Goal: Task Accomplishment & Management: Complete application form

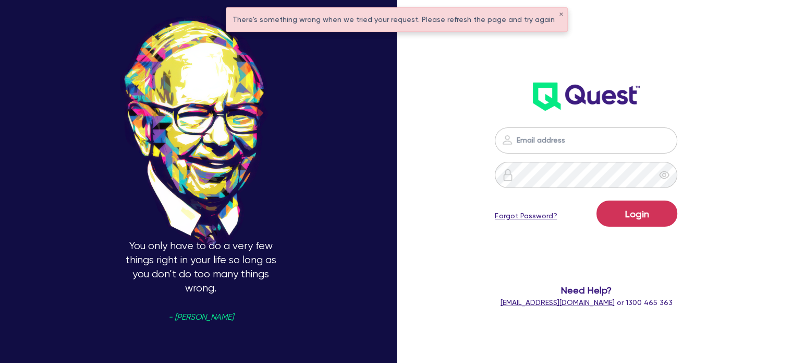
click at [555, 156] on form "Login Forgot Password? Need Help? help@quest.finance or 1300 465 363" at bounding box center [587, 217] width 206 height 181
click at [538, 145] on input "email" at bounding box center [586, 140] width 183 height 26
type input "alyssa.baird@quest.finance"
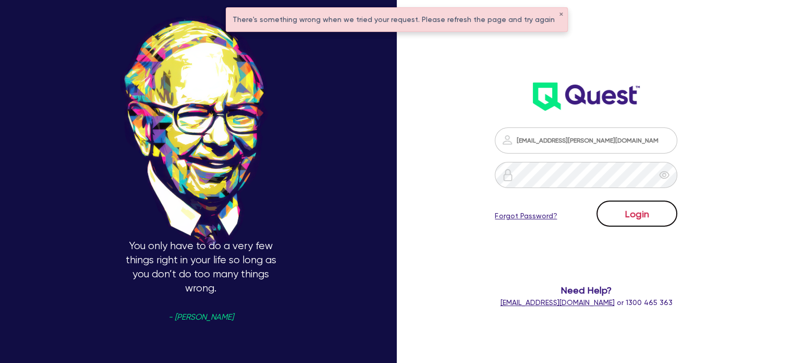
click at [642, 204] on button "Login" at bounding box center [637, 213] width 81 height 26
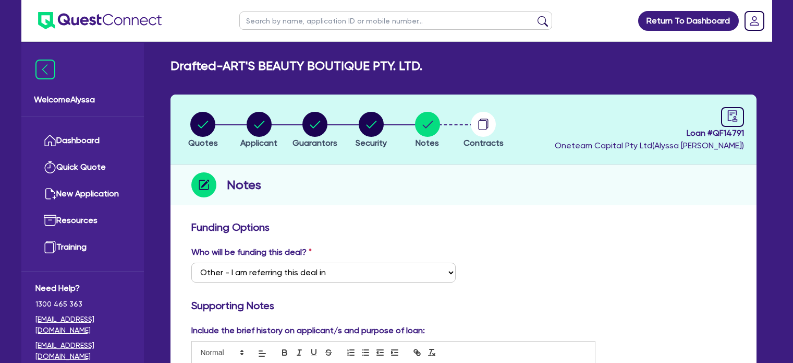
select select "Other"
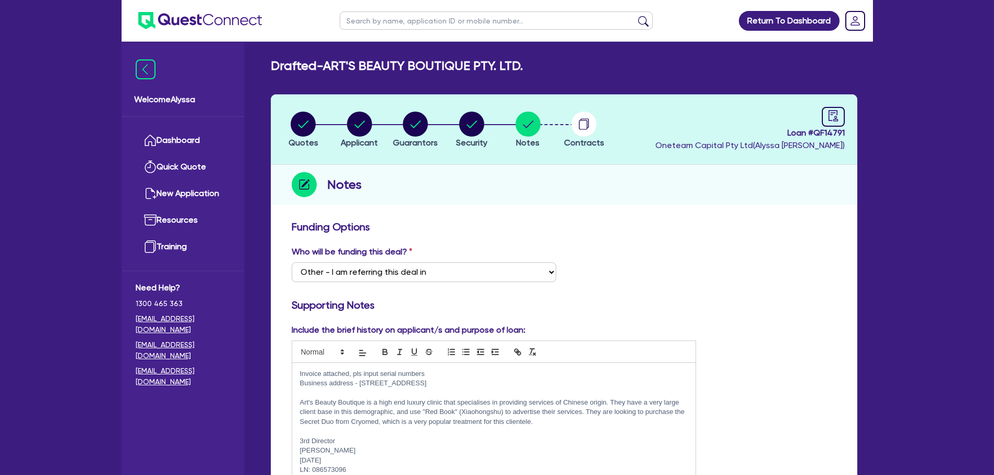
click at [399, 23] on input "text" at bounding box center [496, 20] width 313 height 18
type input "[PERSON_NAME]"
click button "submit" at bounding box center [643, 23] width 17 height 15
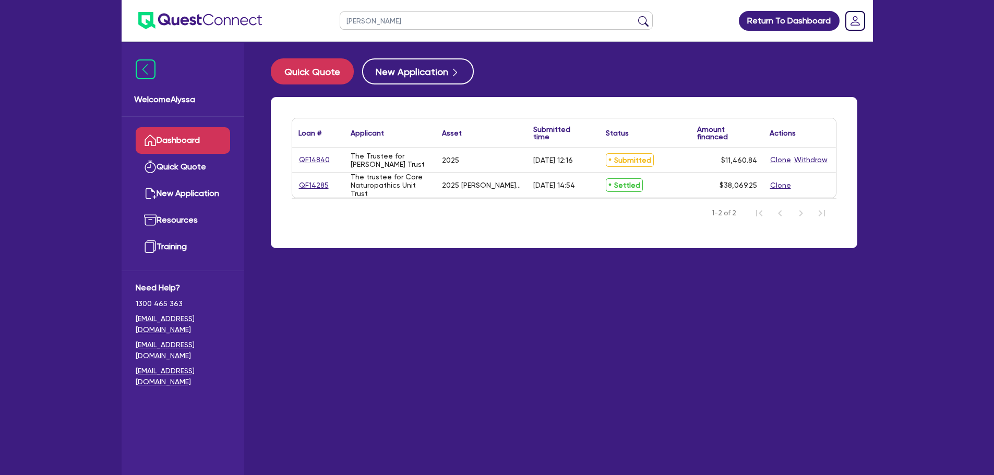
click at [308, 163] on link "QF14840" at bounding box center [314, 160] width 32 height 12
select select "TERTIARY_ASSETS"
select select "BEAUTY_EQUIPMENT"
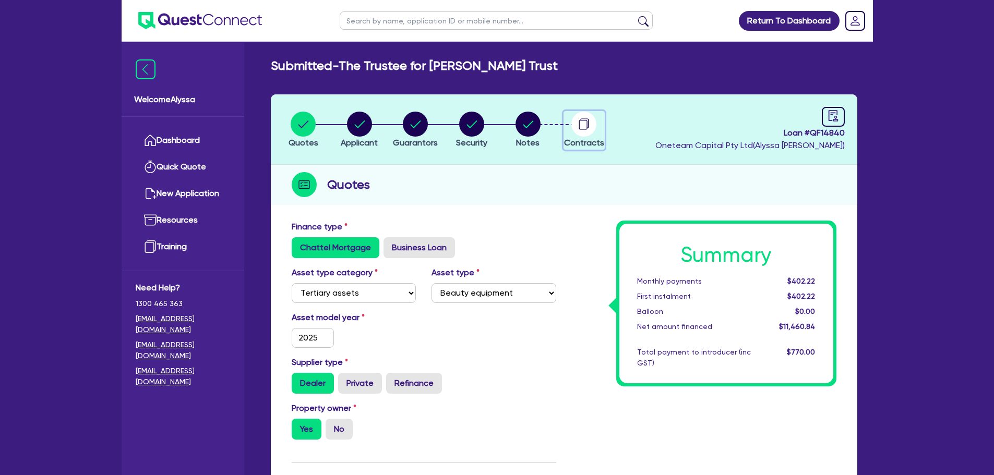
click at [576, 126] on circle "button" at bounding box center [583, 124] width 25 height 25
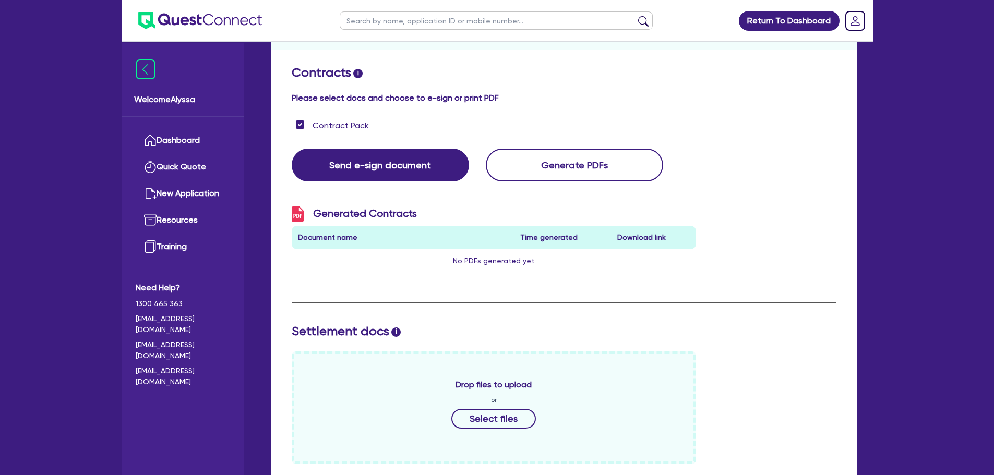
scroll to position [335, 0]
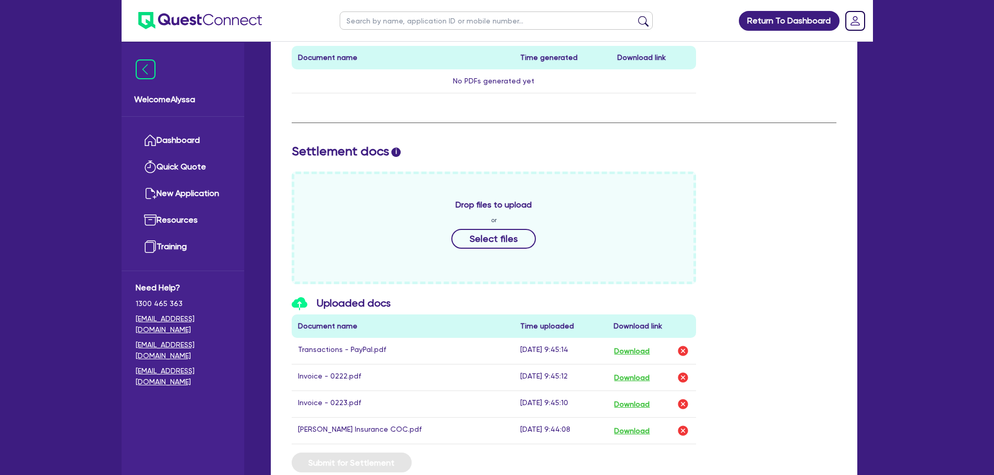
click at [769, 282] on div "Drop files to upload or Select files" at bounding box center [564, 228] width 560 height 113
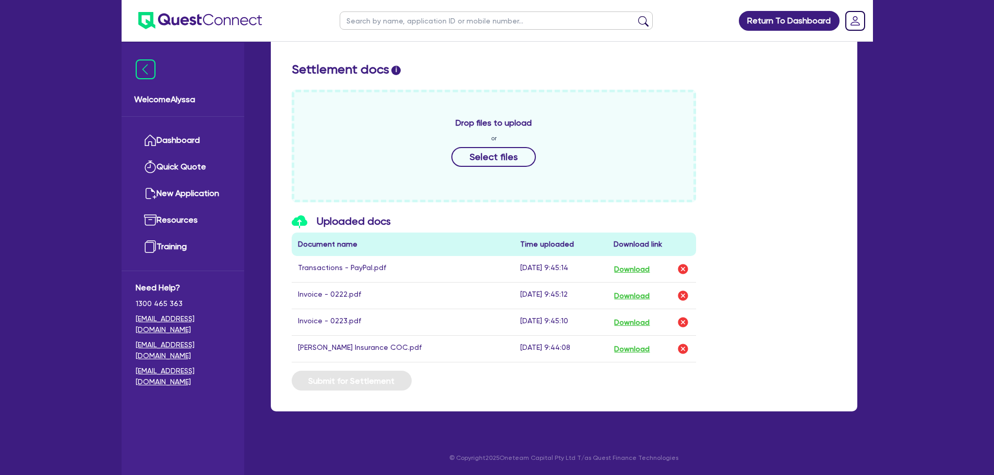
scroll to position [0, 0]
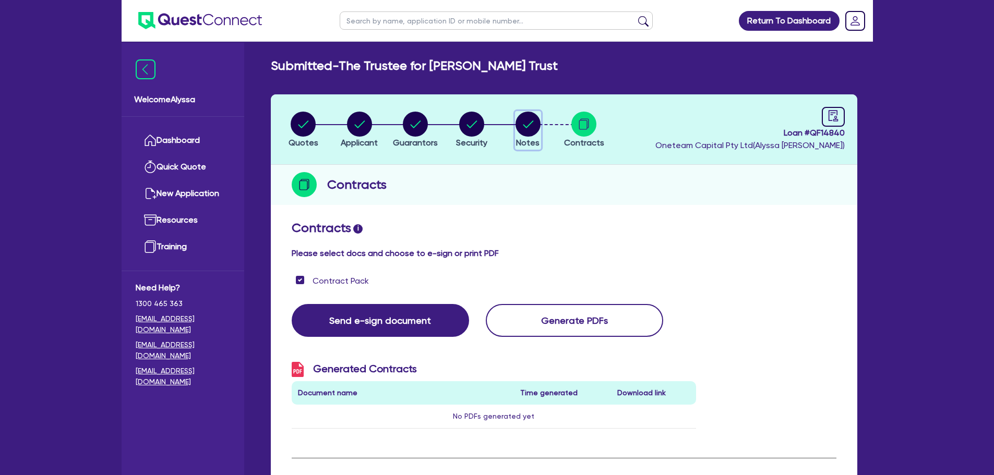
click at [521, 121] on circle "button" at bounding box center [527, 124] width 25 height 25
select select "Other"
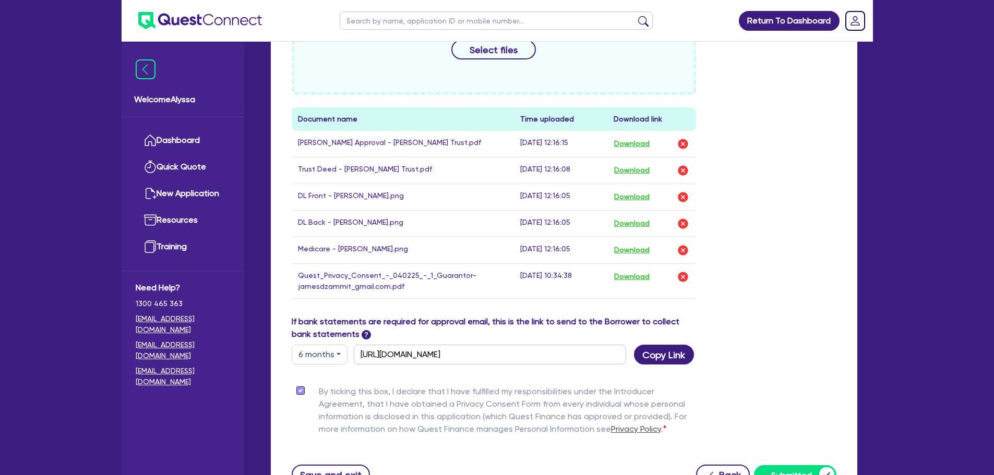
scroll to position [608, 0]
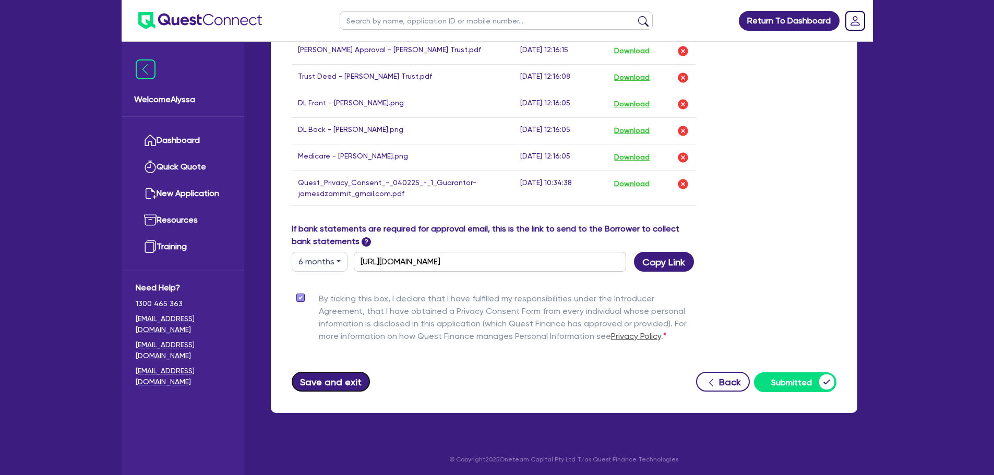
click at [327, 362] on button "Save and exit" at bounding box center [331, 382] width 79 height 20
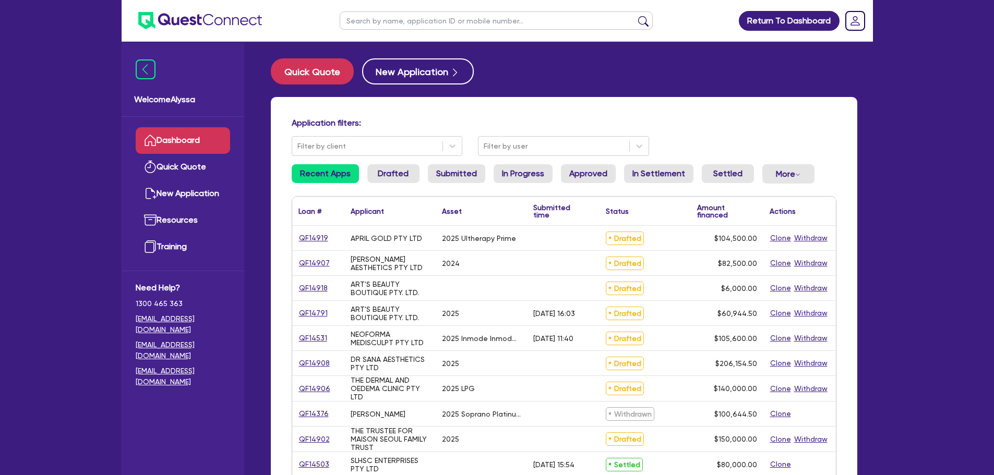
click at [383, 23] on input "text" at bounding box center [496, 20] width 313 height 18
type input "james"
click at [635, 16] on button "submit" at bounding box center [643, 23] width 17 height 15
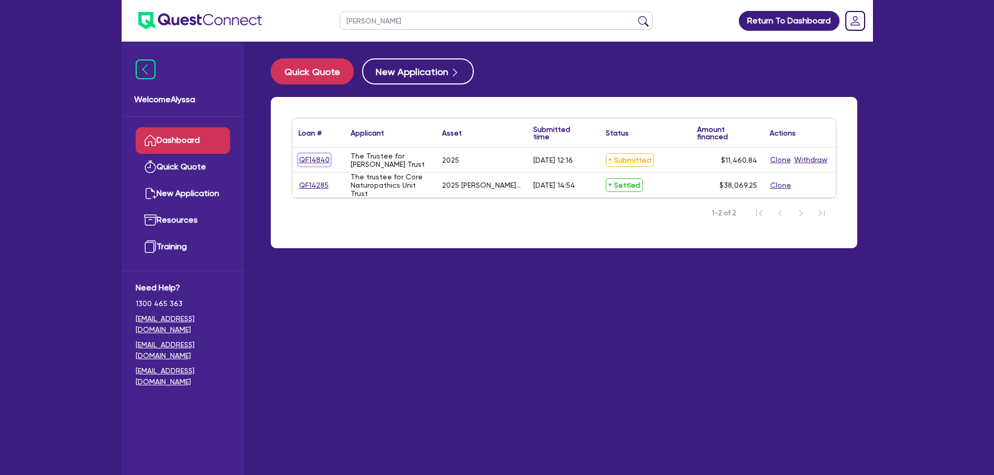
click at [311, 160] on link "QF14840" at bounding box center [314, 160] width 32 height 12
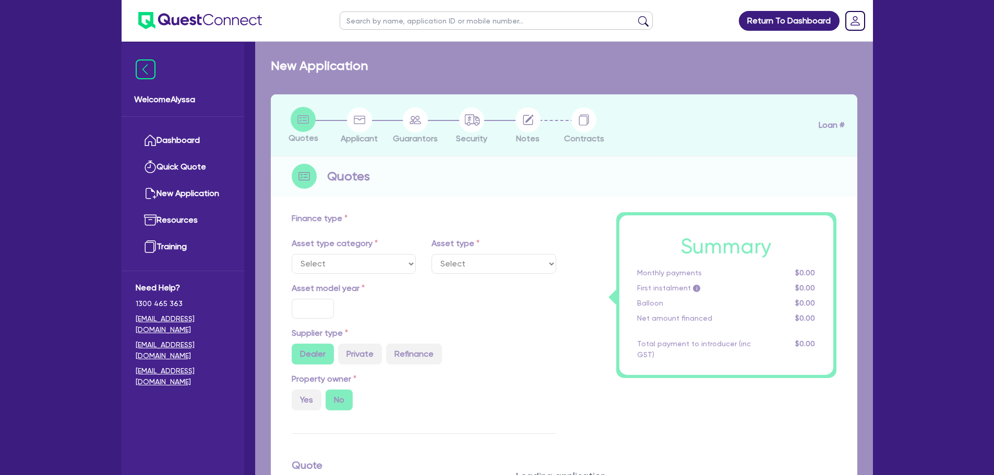
select select "TERTIARY_ASSETS"
type input "2025"
radio input "true"
type input "10,806.34"
type input "6.13"
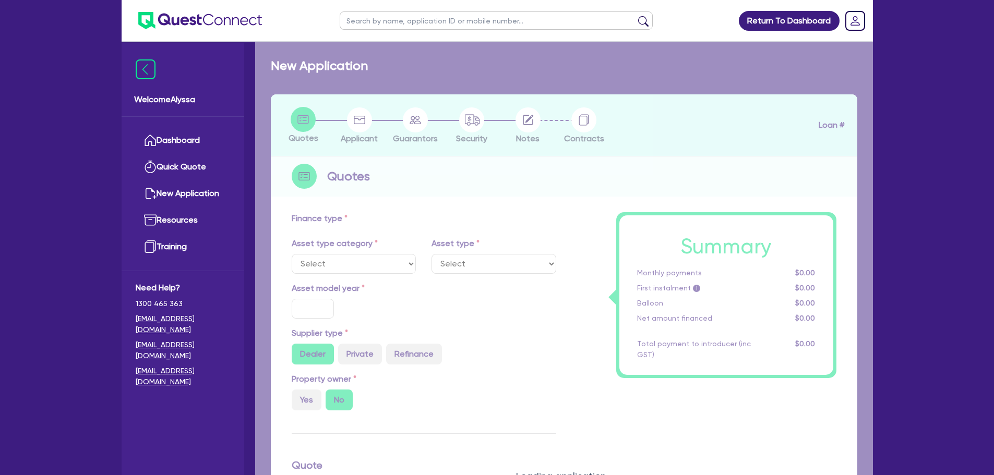
type input "700"
radio input "true"
type input "12"
select select "BEAUTY_EQUIPMENT"
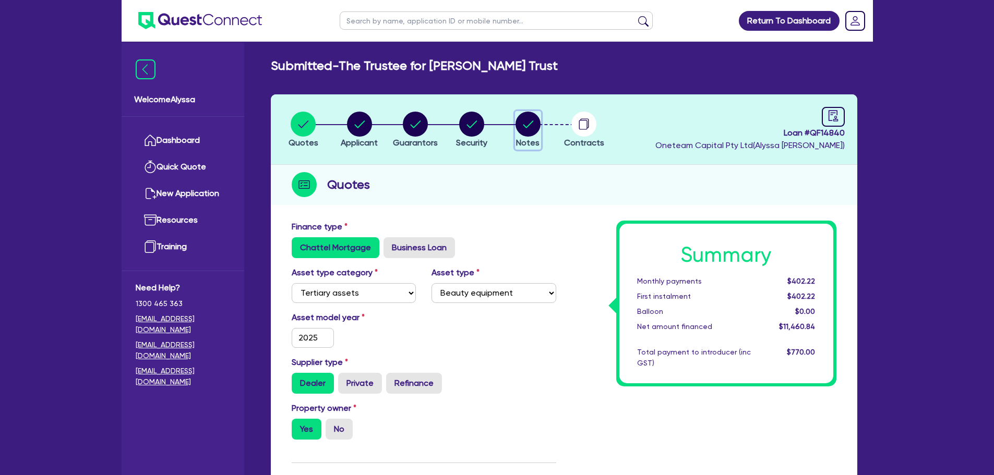
click at [527, 127] on icon "button" at bounding box center [528, 124] width 10 height 7
select select "Other"
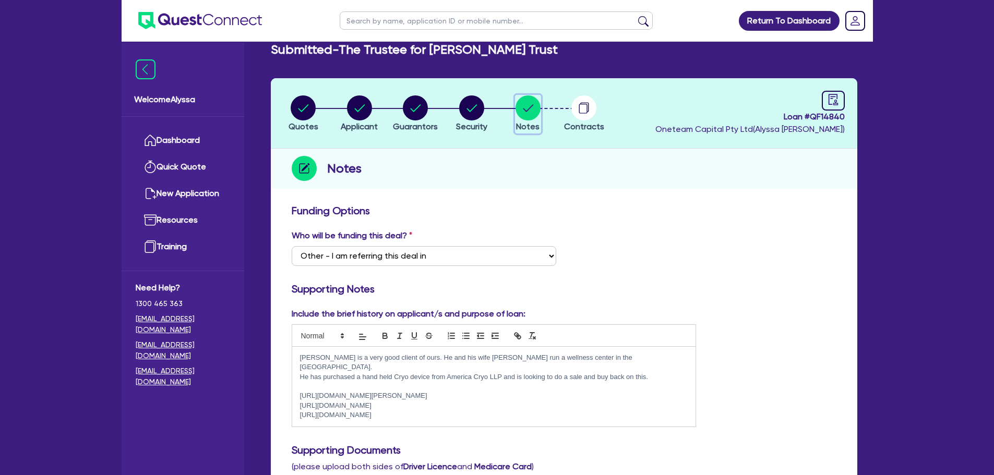
scroll to position [17, 0]
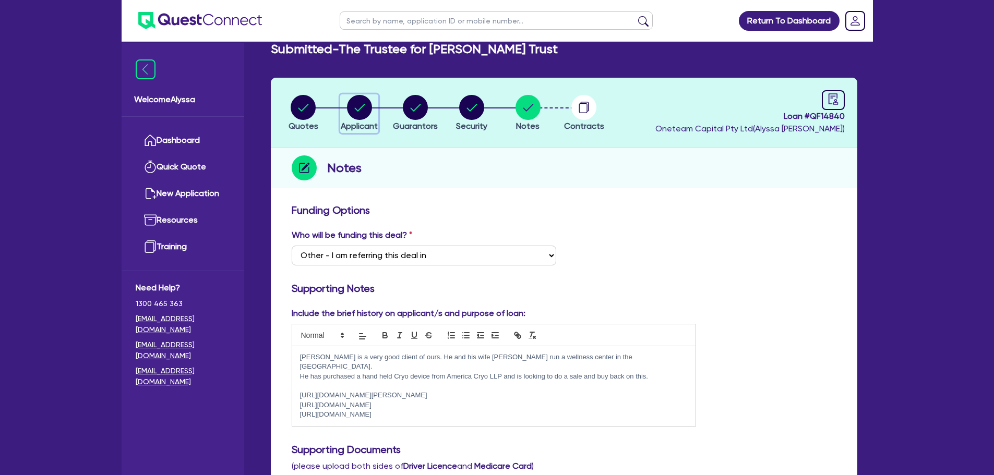
click at [357, 112] on circle "button" at bounding box center [359, 107] width 25 height 25
select select "TRUST"
select select "COMPANY"
select select "HEALTH_BEAUTY"
select select "DAY_SPAS_HEALTH_RETREATS"
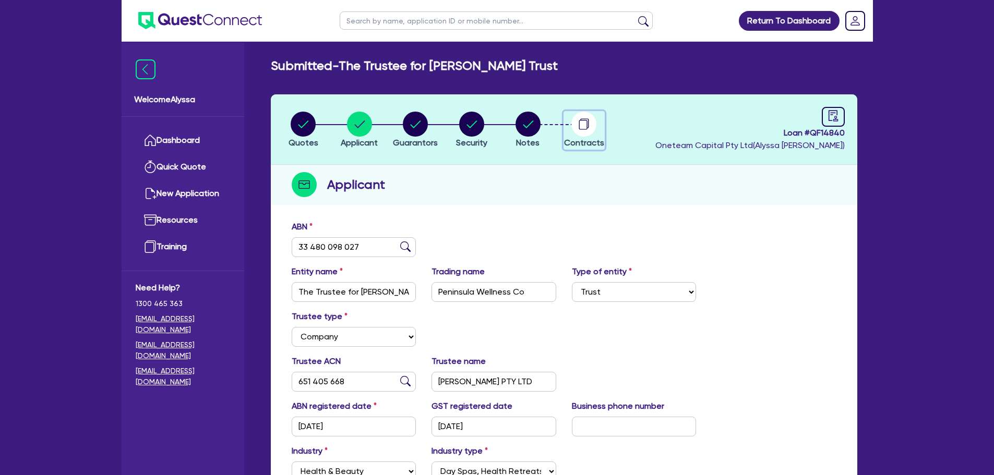
click at [590, 140] on span "Contracts" at bounding box center [584, 143] width 40 height 10
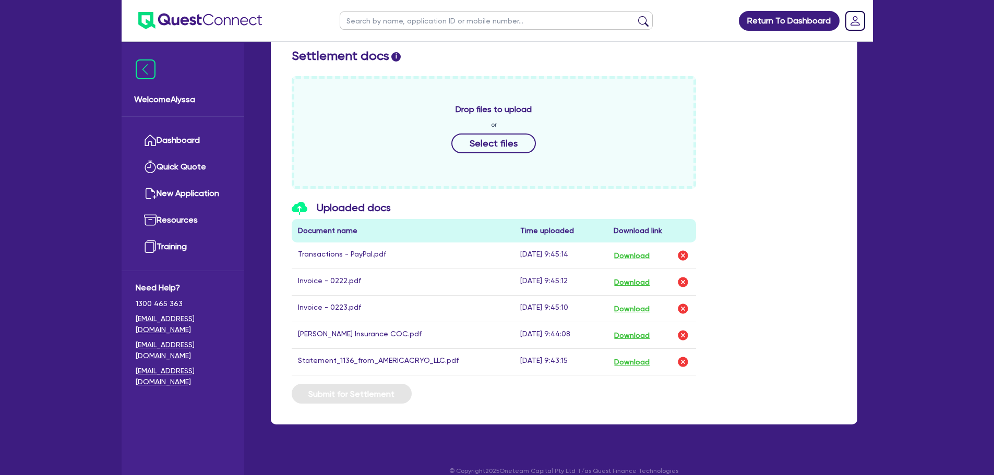
scroll to position [444, 0]
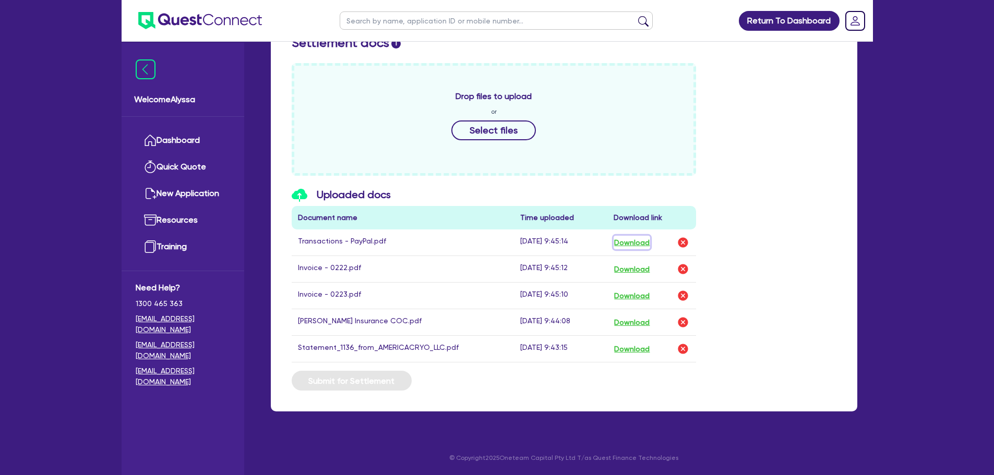
click at [627, 244] on button "Download" at bounding box center [631, 243] width 37 height 14
click at [642, 272] on button "Download" at bounding box center [631, 269] width 37 height 14
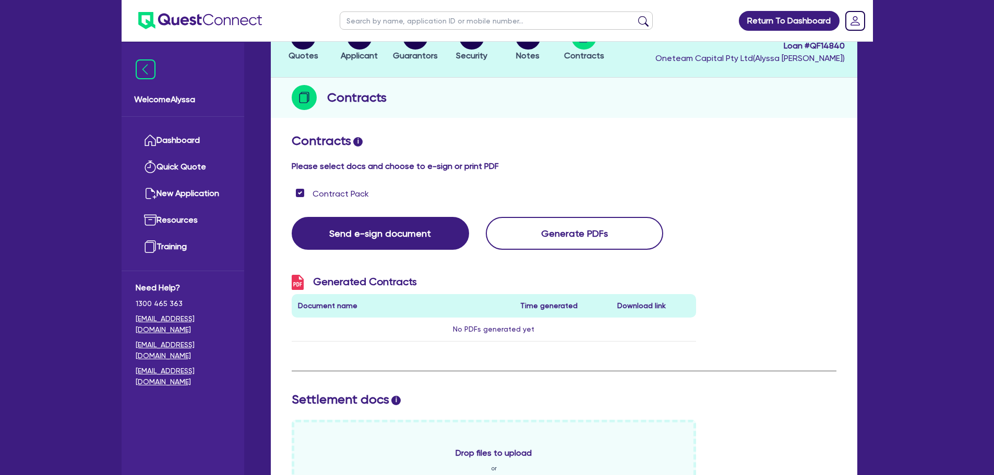
scroll to position [0, 0]
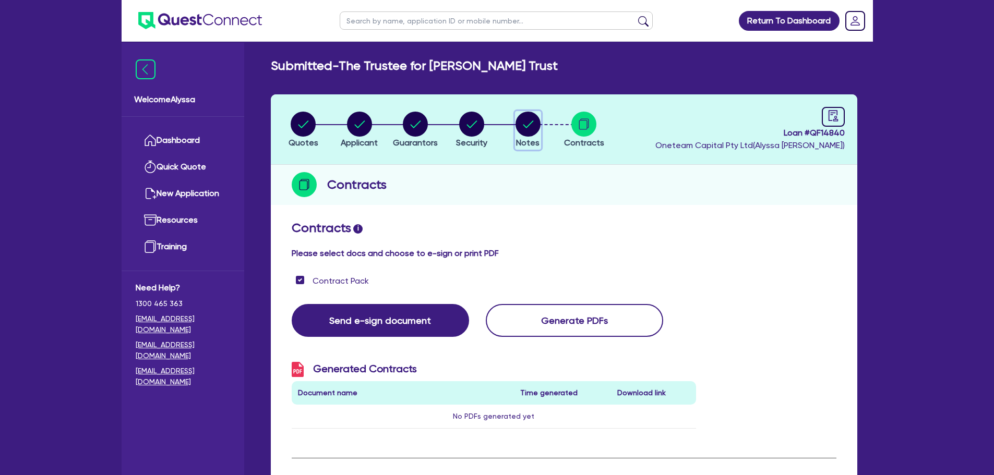
click at [527, 126] on circle "button" at bounding box center [527, 124] width 25 height 25
select select "Other"
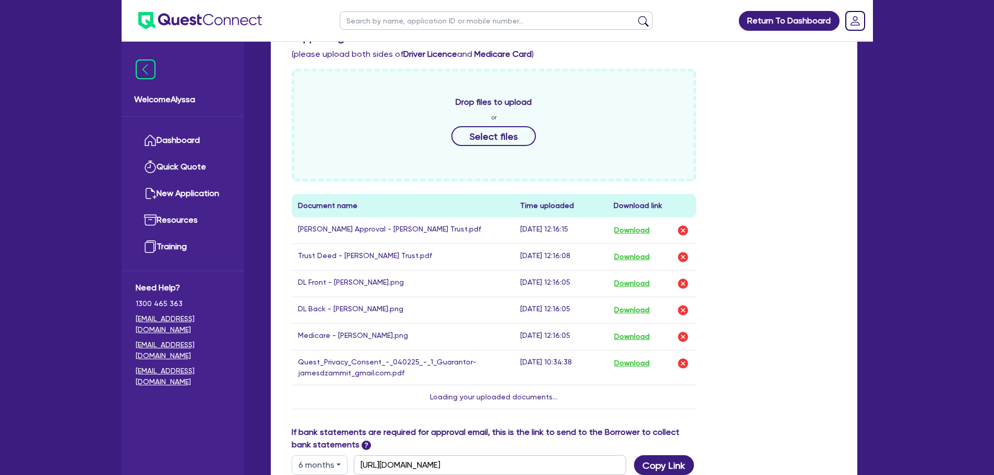
scroll to position [462, 0]
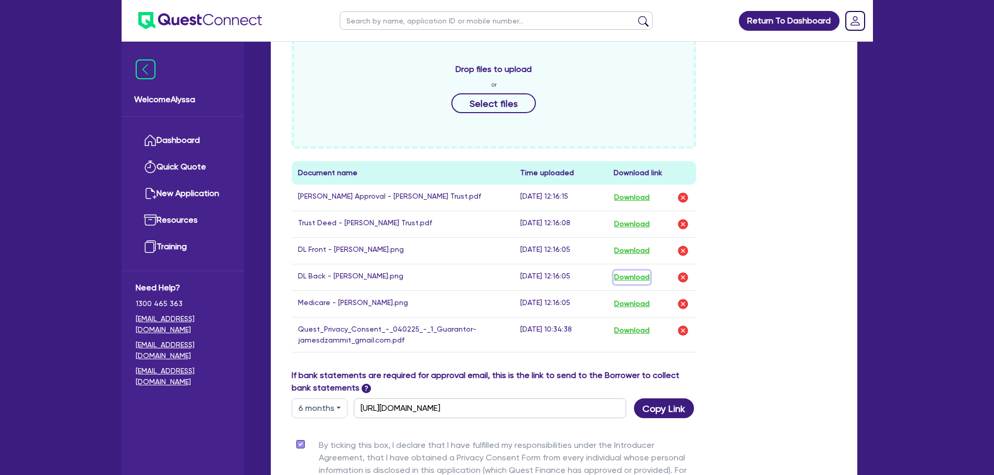
click at [645, 276] on button "Download" at bounding box center [631, 278] width 37 height 14
click at [633, 249] on button "Download" at bounding box center [631, 251] width 37 height 14
click at [624, 222] on button "Download" at bounding box center [631, 225] width 37 height 14
click at [182, 139] on link "Dashboard" at bounding box center [183, 140] width 94 height 27
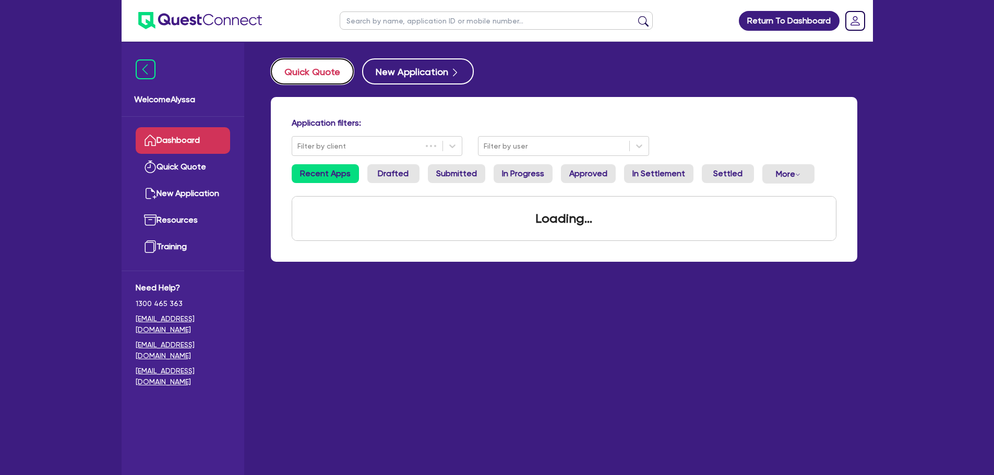
click at [312, 80] on button "Quick Quote" at bounding box center [312, 71] width 83 height 26
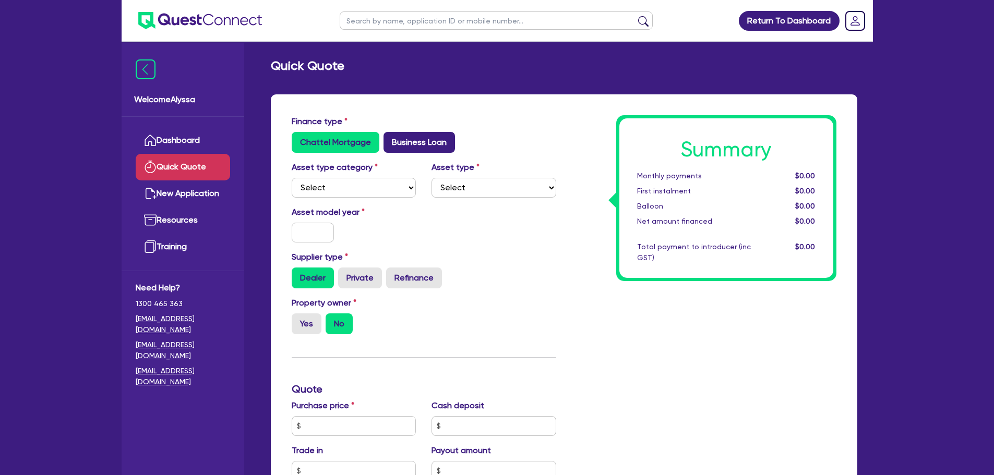
click at [425, 149] on label "Business Loan" at bounding box center [418, 142] width 71 height 21
click at [390, 139] on input "Business Loan" at bounding box center [386, 135] width 7 height 7
radio input "true"
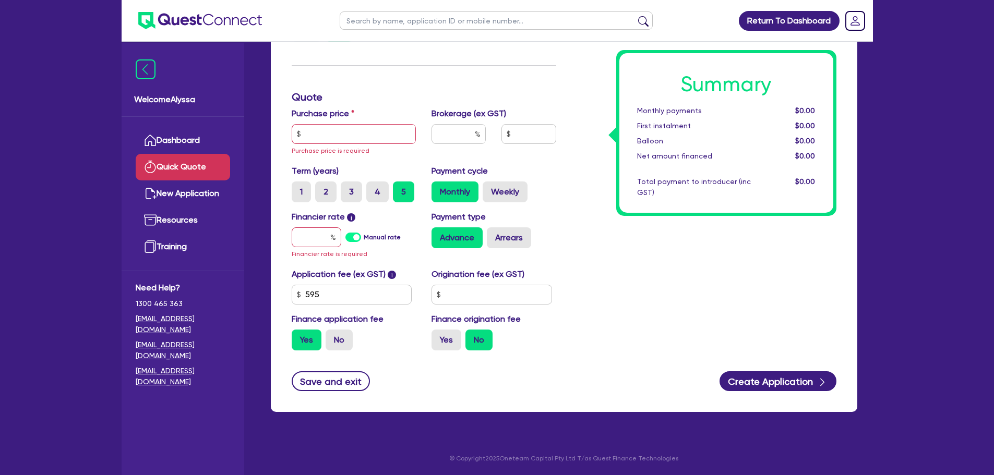
scroll to position [156, 0]
click at [316, 242] on input "text" at bounding box center [317, 238] width 50 height 20
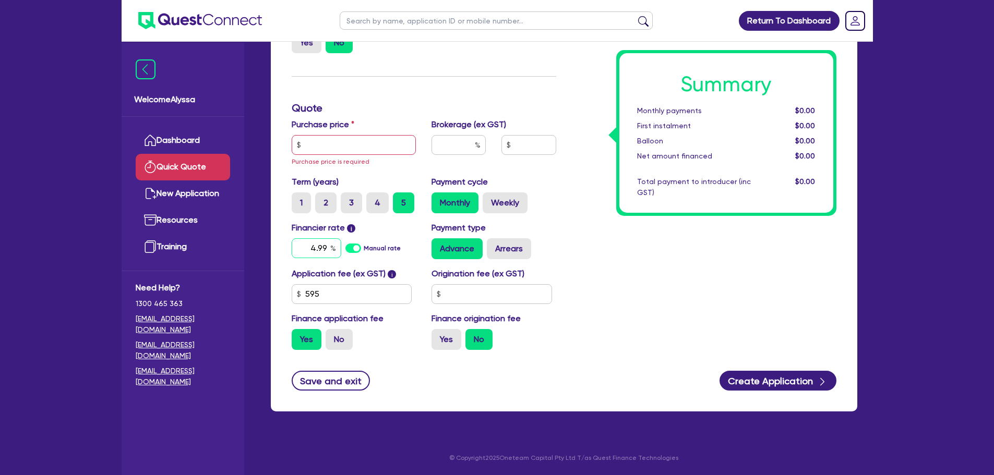
type input "4.99"
click at [463, 143] on input "text" at bounding box center [458, 145] width 54 height 20
type input "4"
click at [617, 237] on div "Summary Monthly payments $0.00 First instalment $0.00 Balloon $0.00 Net amount …" at bounding box center [704, 164] width 280 height 389
click at [377, 207] on label "4" at bounding box center [377, 203] width 22 height 21
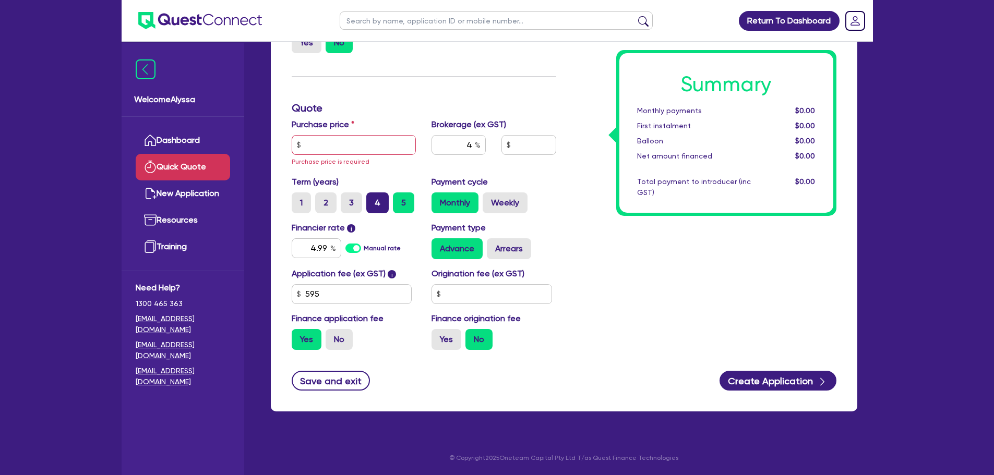
click at [373, 199] on input "4" at bounding box center [369, 196] width 7 height 7
radio input "true"
click at [316, 144] on input "text" at bounding box center [354, 145] width 125 height 20
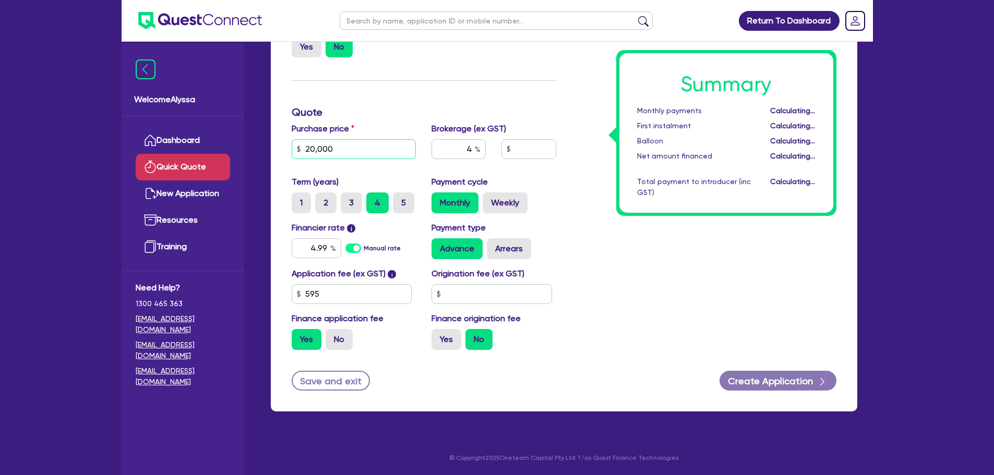
scroll to position [141, 0]
type input "20,000"
click at [706, 311] on div "Summary Monthly payments Calculating... First instalment Calculating... Balloon…" at bounding box center [704, 166] width 280 height 384
type input "826.18"
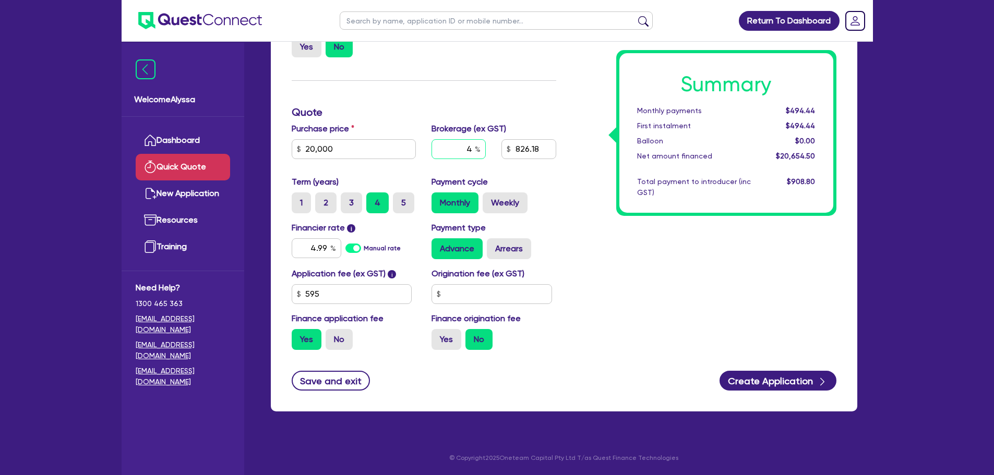
click at [464, 146] on input "4" at bounding box center [458, 149] width 54 height 20
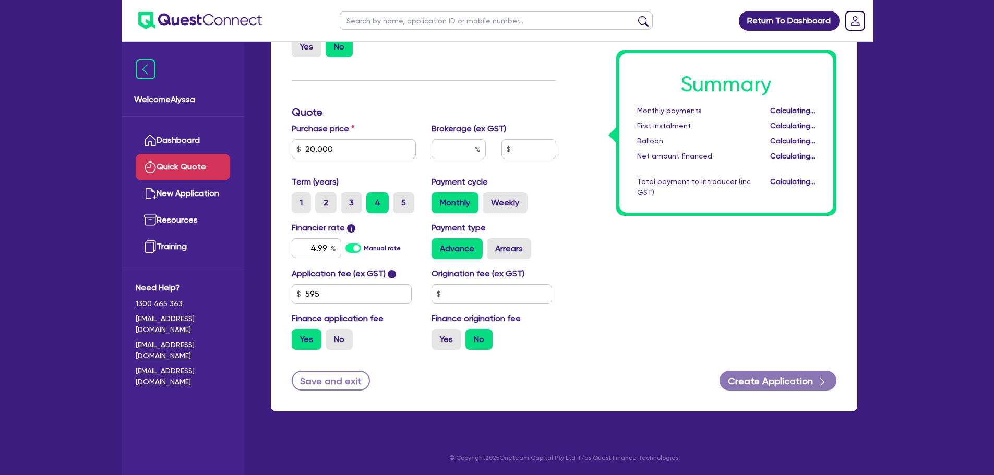
click at [567, 202] on div "Summary Monthly payments Calculating... First instalment Calculating... Balloon…" at bounding box center [704, 166] width 280 height 384
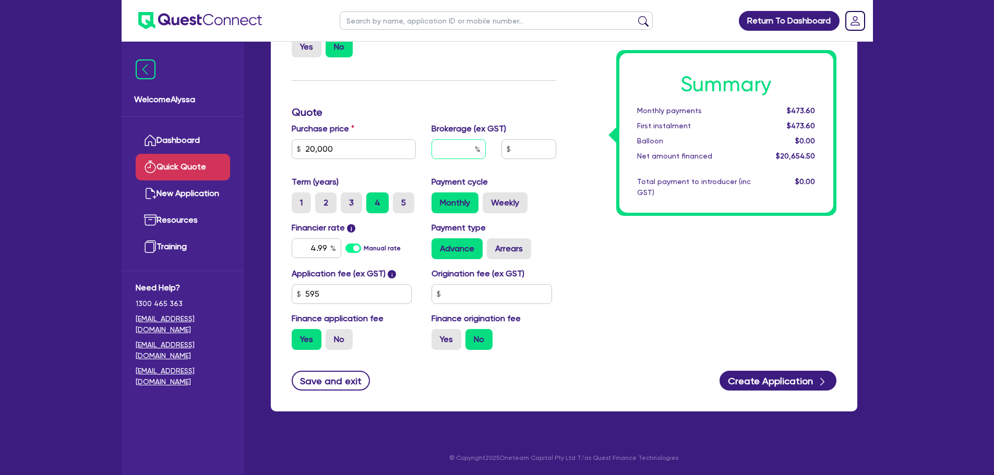
click at [476, 159] on input "text" at bounding box center [458, 149] width 54 height 20
type input "4"
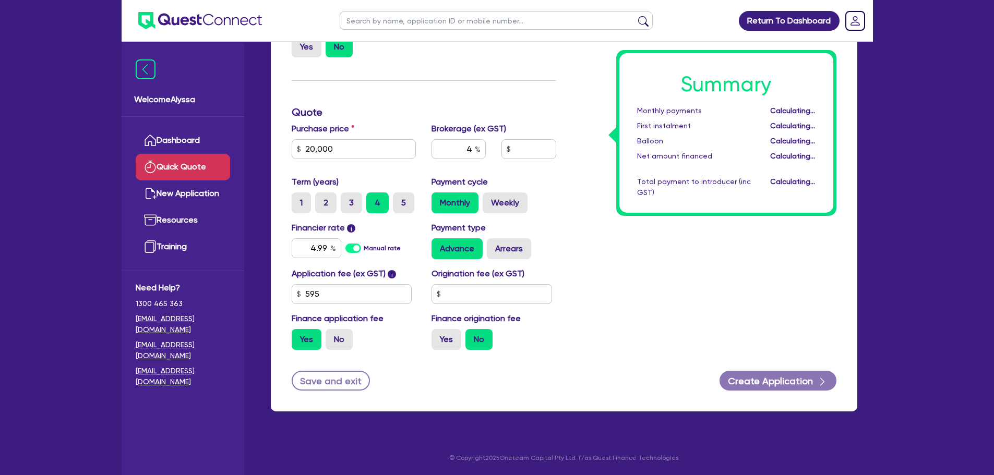
type input "826.18"
click at [601, 200] on div "Summary Monthly payments Calculating... First instalment Calculating... Balloon…" at bounding box center [704, 166] width 280 height 384
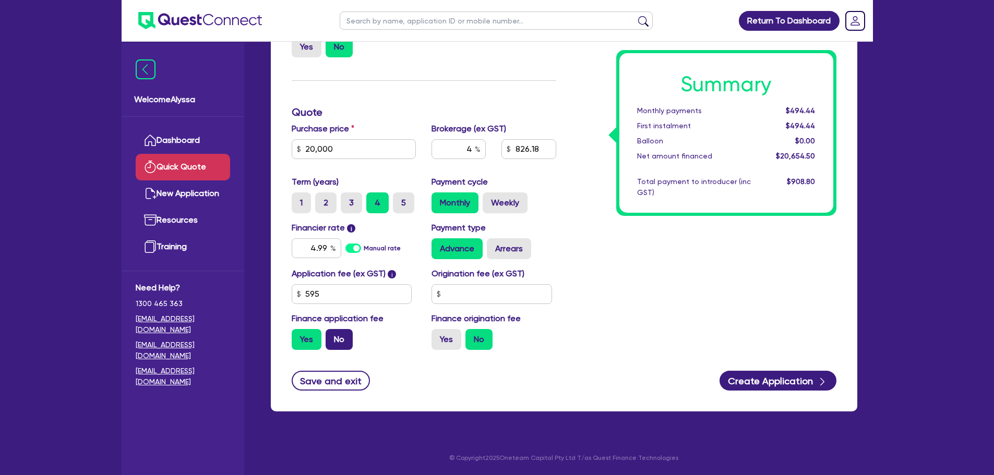
click at [341, 340] on label "No" at bounding box center [339, 339] width 27 height 21
click at [332, 336] on input "No" at bounding box center [329, 332] width 7 height 7
radio input "true"
type input "800"
click at [532, 156] on input "800" at bounding box center [528, 149] width 54 height 20
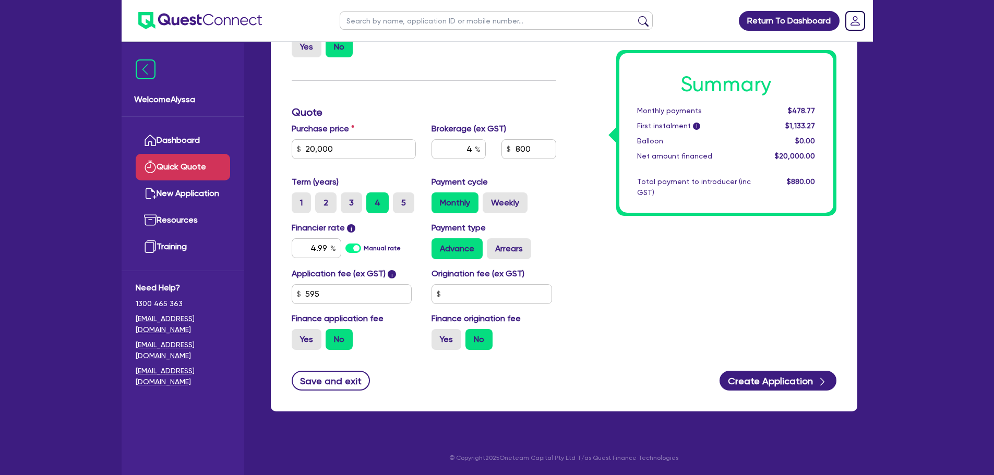
click at [612, 324] on div "Summary Monthly payments $478.77 First instalment i $1,133.27 Balloon $0.00 Net…" at bounding box center [704, 166] width 280 height 384
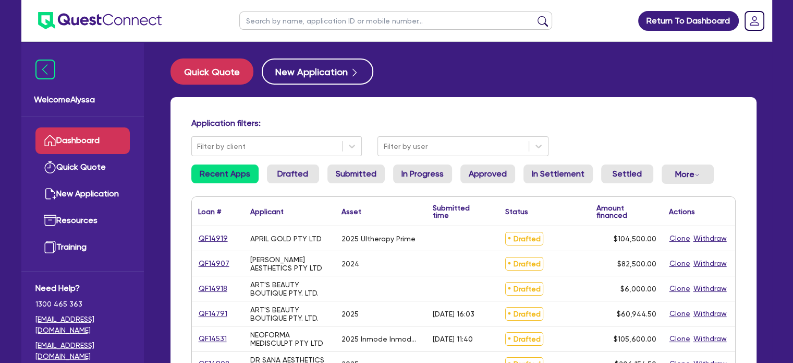
click at [282, 22] on input "text" at bounding box center [395, 20] width 313 height 18
type input "[PERSON_NAME]"
click at [535, 16] on button "submit" at bounding box center [543, 23] width 17 height 15
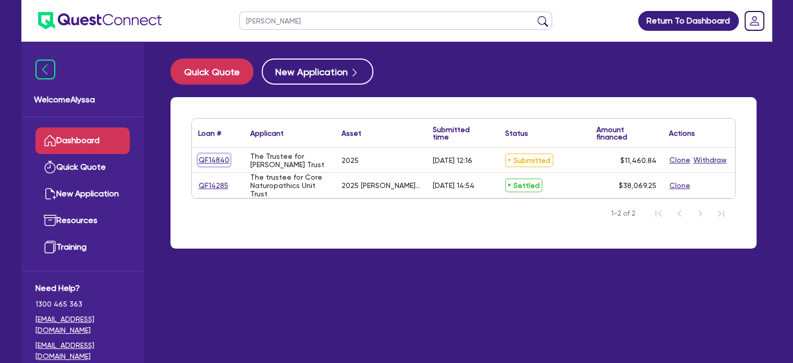
click at [213, 159] on link "QF14840" at bounding box center [214, 160] width 32 height 12
select select "TERTIARY_ASSETS"
select select "BEAUTY_EQUIPMENT"
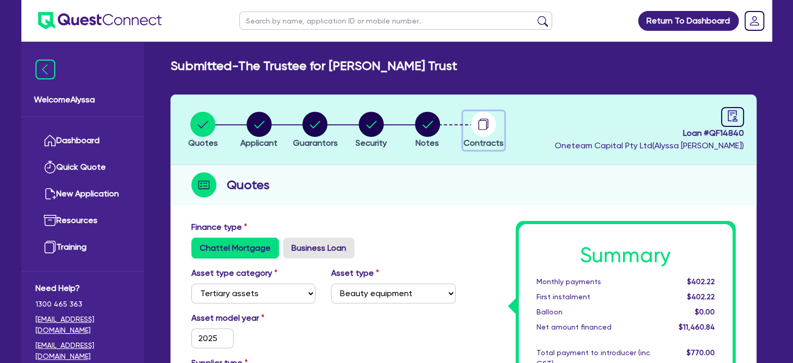
click at [487, 125] on icon "button" at bounding box center [483, 125] width 8 height 10
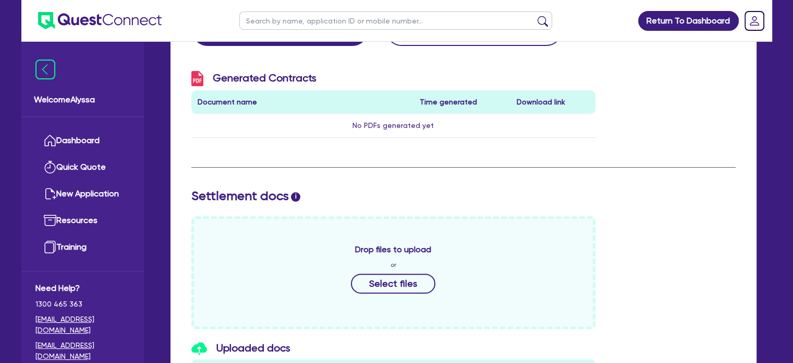
scroll to position [449, 0]
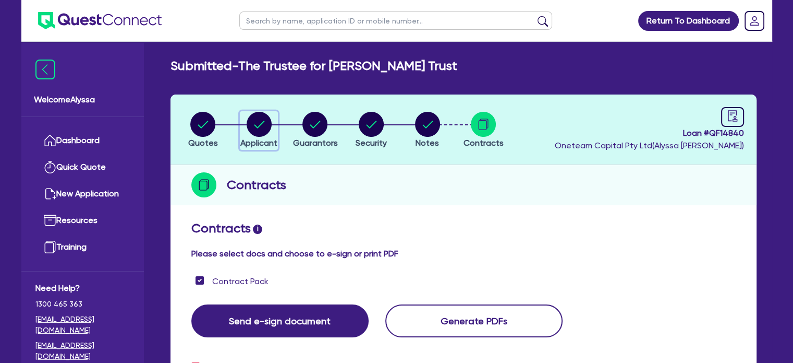
click at [257, 118] on circle "button" at bounding box center [259, 124] width 25 height 25
select select "TRUST"
select select "COMPANY"
select select "HEALTH_BEAUTY"
select select "DAY_SPAS_HEALTH_RETREATS"
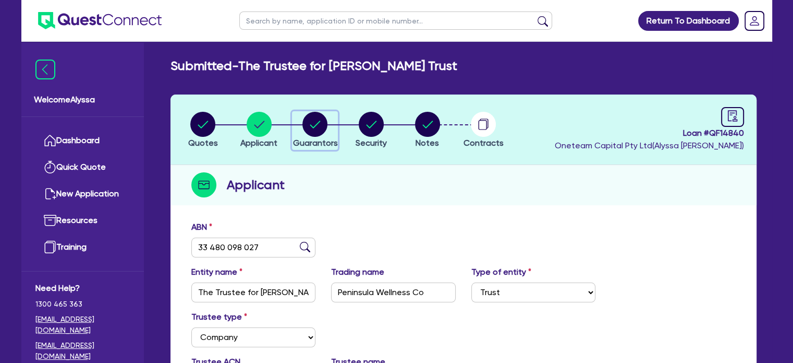
click at [313, 132] on circle "button" at bounding box center [315, 124] width 25 height 25
select select "MR"
select select "VIC"
select select "MARRIED"
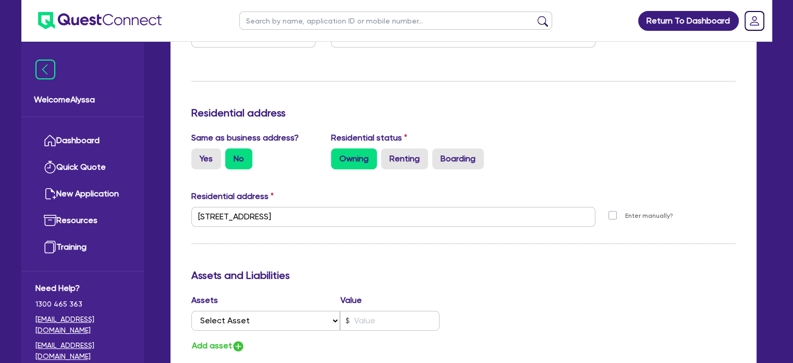
scroll to position [394, 0]
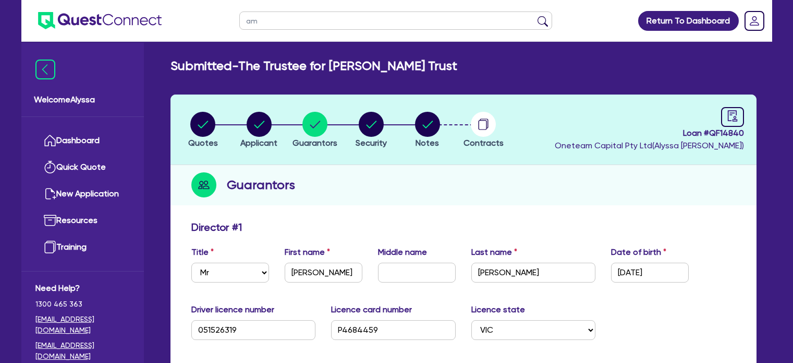
select select "MR"
select select "VIC"
select select "MARRIED"
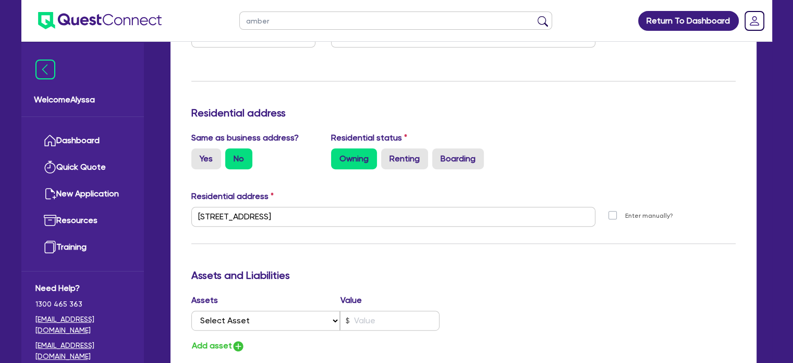
type input "amber"
click button "submit" at bounding box center [543, 23] width 17 height 15
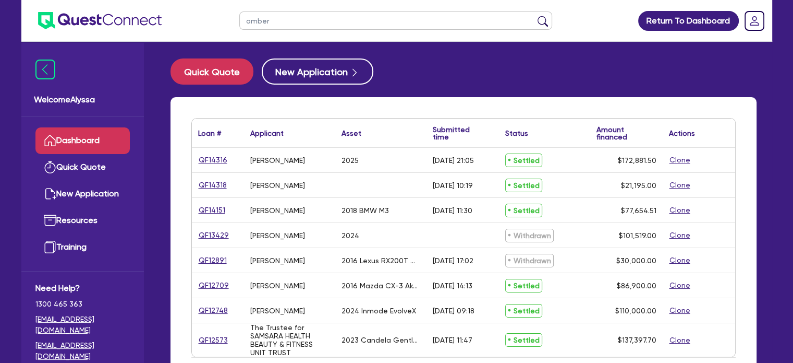
click at [320, 19] on input "amber" at bounding box center [395, 20] width 313 height 18
click at [535, 16] on button "submit" at bounding box center [543, 23] width 17 height 15
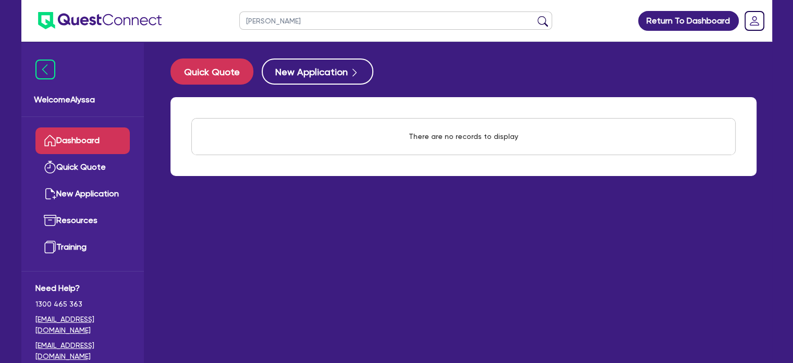
drag, startPoint x: 309, startPoint y: 20, endPoint x: 177, endPoint y: -7, distance: 134.7
click at [177, 0] on html "[PERSON_NAME] Return To Dashboard Edit Profile Logout Welcome Alyssa Dashboard …" at bounding box center [396, 202] width 793 height 404
paste input "13521"
type input "13521"
click at [535, 16] on button "submit" at bounding box center [543, 23] width 17 height 15
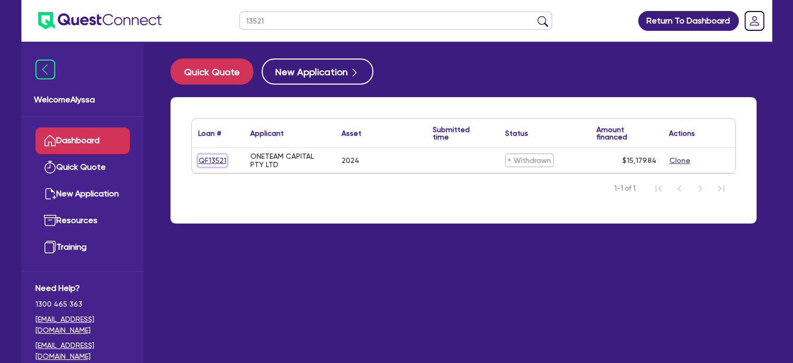
click at [201, 159] on link "QF13521" at bounding box center [212, 160] width 29 height 12
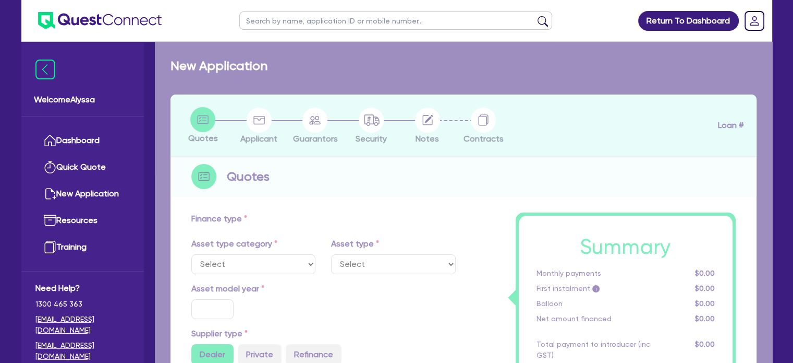
select select "PRIMARY_ASSETS"
type input "2024"
type input "15,179.84"
type input "6.58"
type input "1,000"
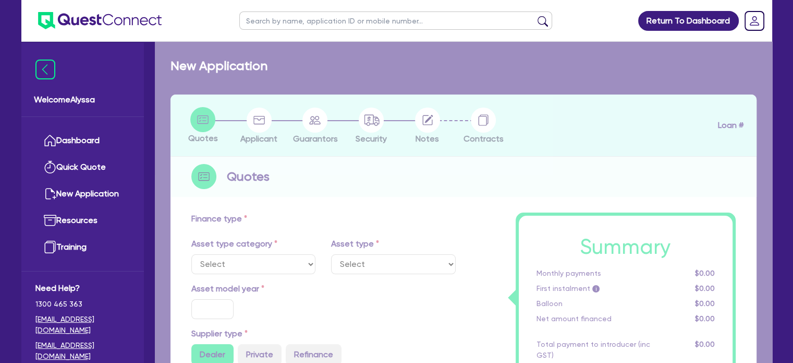
radio input "true"
type input "10.5"
select select "FARMING_AND_AGRICULTURE"
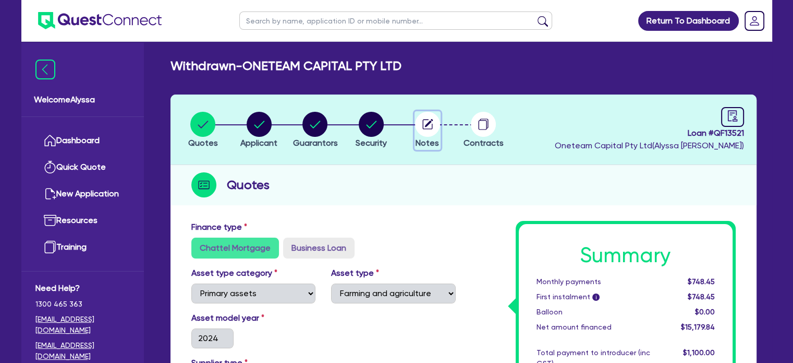
click at [425, 139] on span "Notes" at bounding box center [427, 143] width 23 height 10
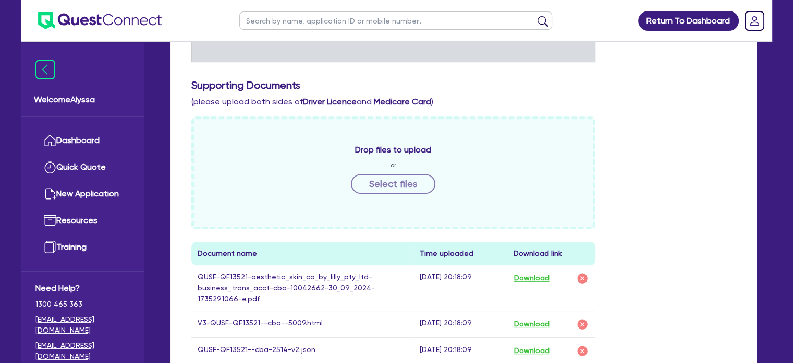
scroll to position [534, 0]
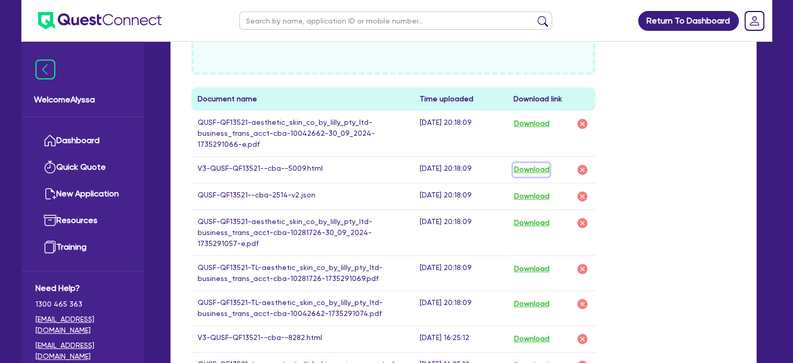
click at [549, 169] on button "Download" at bounding box center [531, 170] width 37 height 14
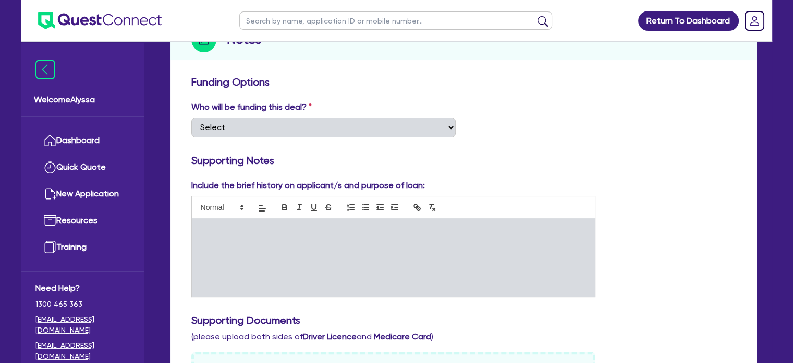
scroll to position [146, 0]
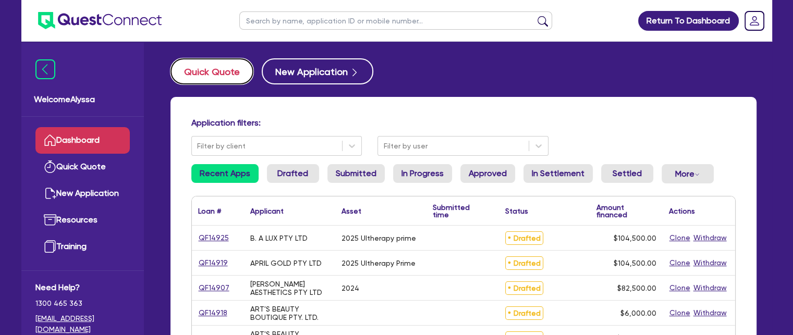
click at [228, 76] on button "Quick Quote" at bounding box center [212, 71] width 83 height 26
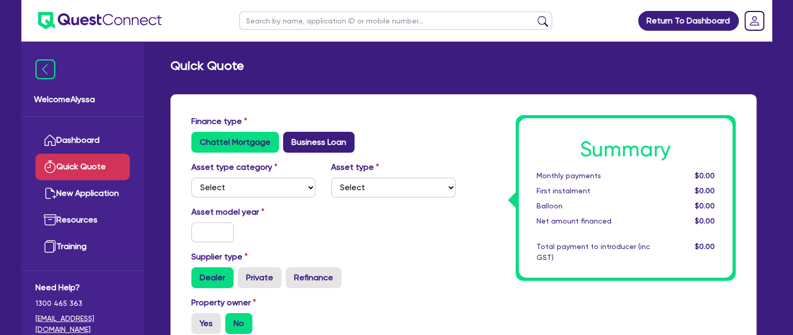
click at [318, 147] on label "Business Loan" at bounding box center [318, 142] width 71 height 21
click at [290, 139] on input "Business Loan" at bounding box center [286, 135] width 7 height 7
radio input "true"
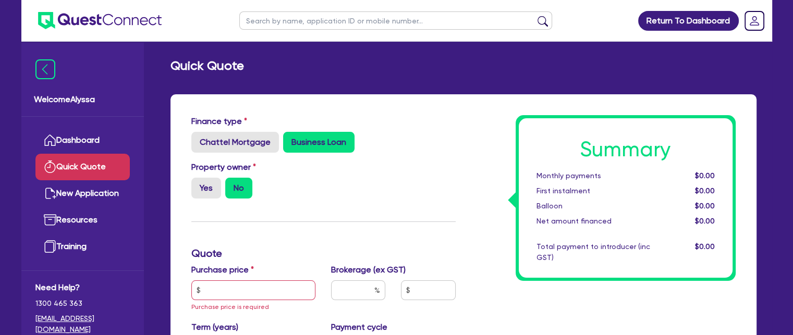
scroll to position [136, 0]
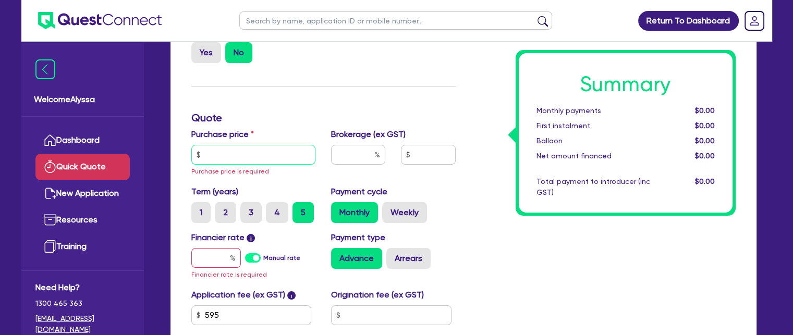
click at [255, 157] on input "text" at bounding box center [253, 155] width 125 height 20
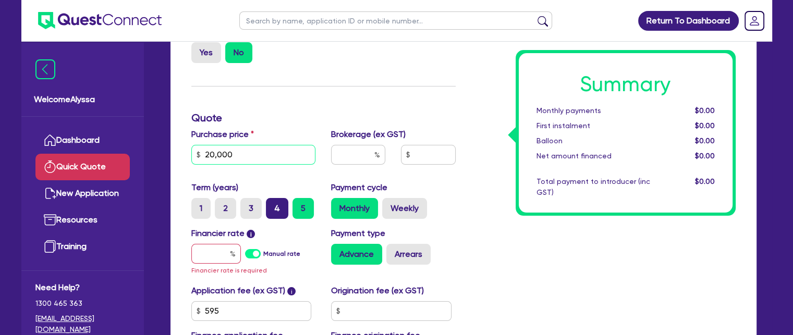
type input "20,000"
click at [273, 202] on label "4" at bounding box center [277, 208] width 22 height 21
click at [273, 202] on input "4" at bounding box center [269, 201] width 7 height 7
radio input "true"
click at [221, 242] on div "Financier rate i Manual rate Financier rate is required" at bounding box center [254, 251] width 140 height 49
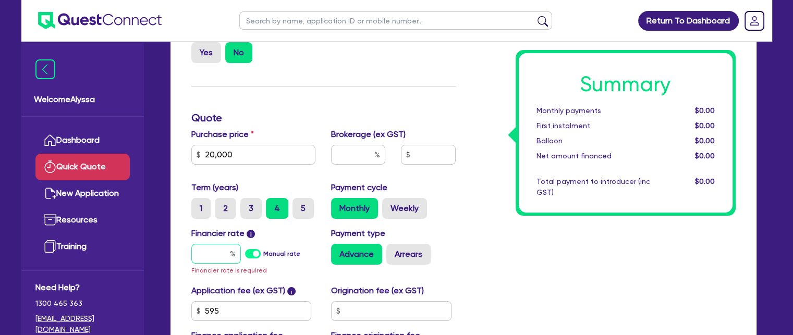
click at [221, 249] on input "text" at bounding box center [216, 254] width 50 height 20
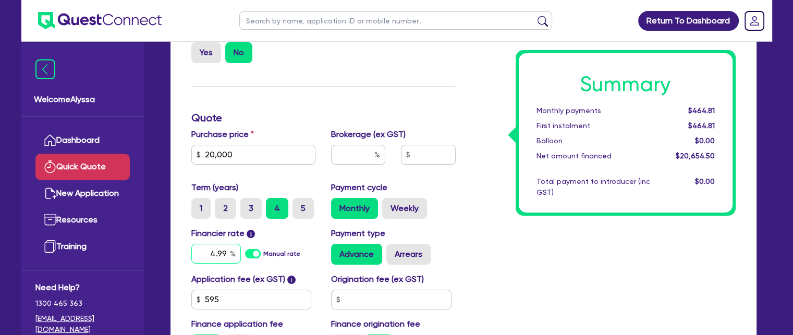
type input "4.99"
click at [354, 162] on input "text" at bounding box center [358, 155] width 54 height 20
type input "4"
click at [524, 207] on div "Summary Monthly payments Calculating... First instalment Calculating... Balloon…" at bounding box center [626, 133] width 214 height 160
type input "826.18"
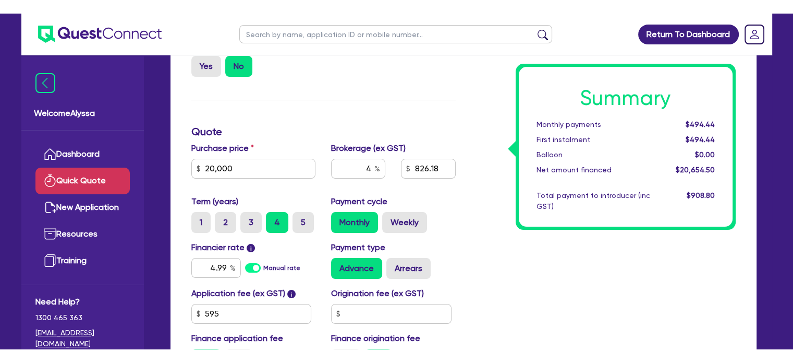
scroll to position [179, 0]
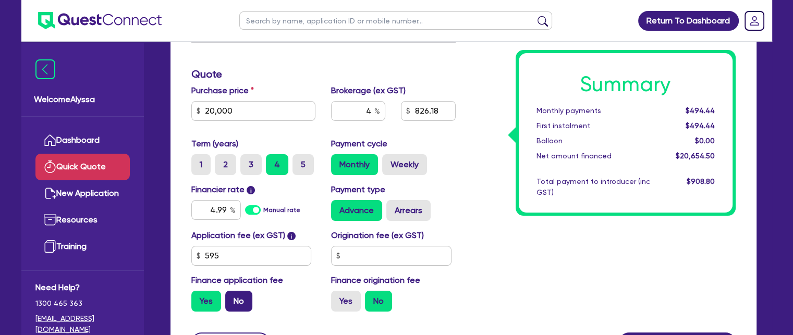
click at [230, 299] on label "No" at bounding box center [238, 301] width 27 height 21
click at [230, 298] on input "No" at bounding box center [228, 294] width 7 height 7
radio input "true"
type input "800"
